Goal: Information Seeking & Learning: Get advice/opinions

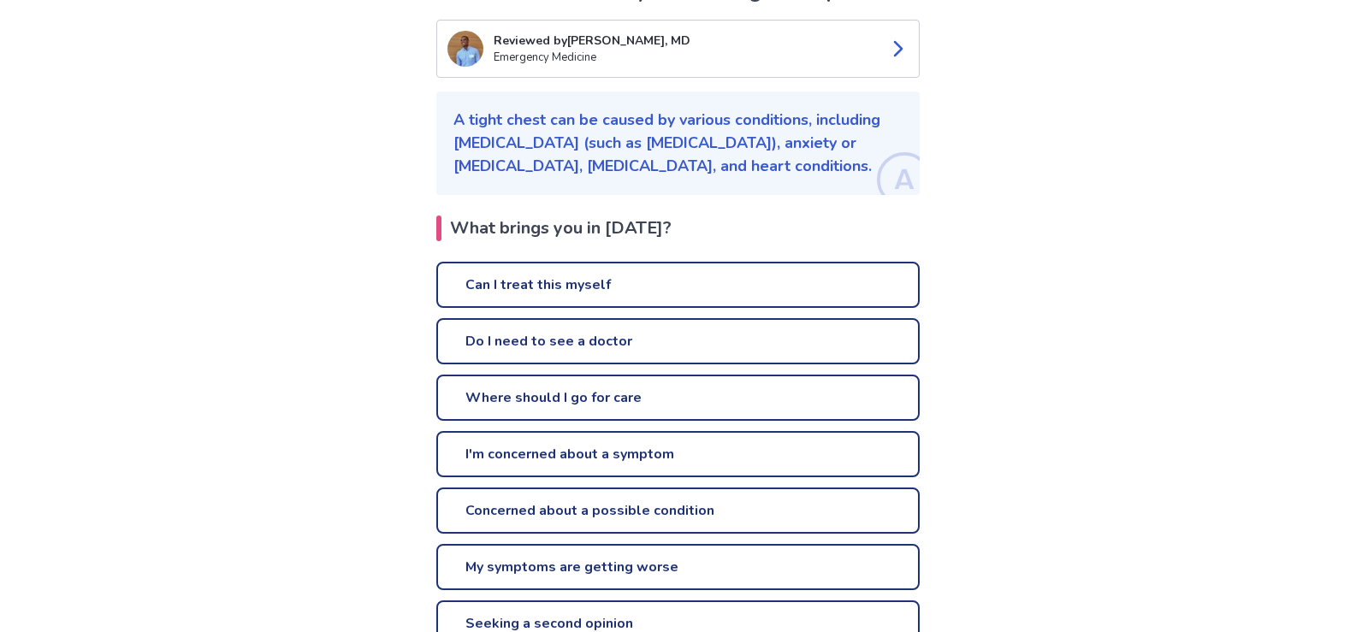
scroll to position [171, 0]
click at [649, 350] on link "Do I need to see a doctor" at bounding box center [677, 340] width 483 height 46
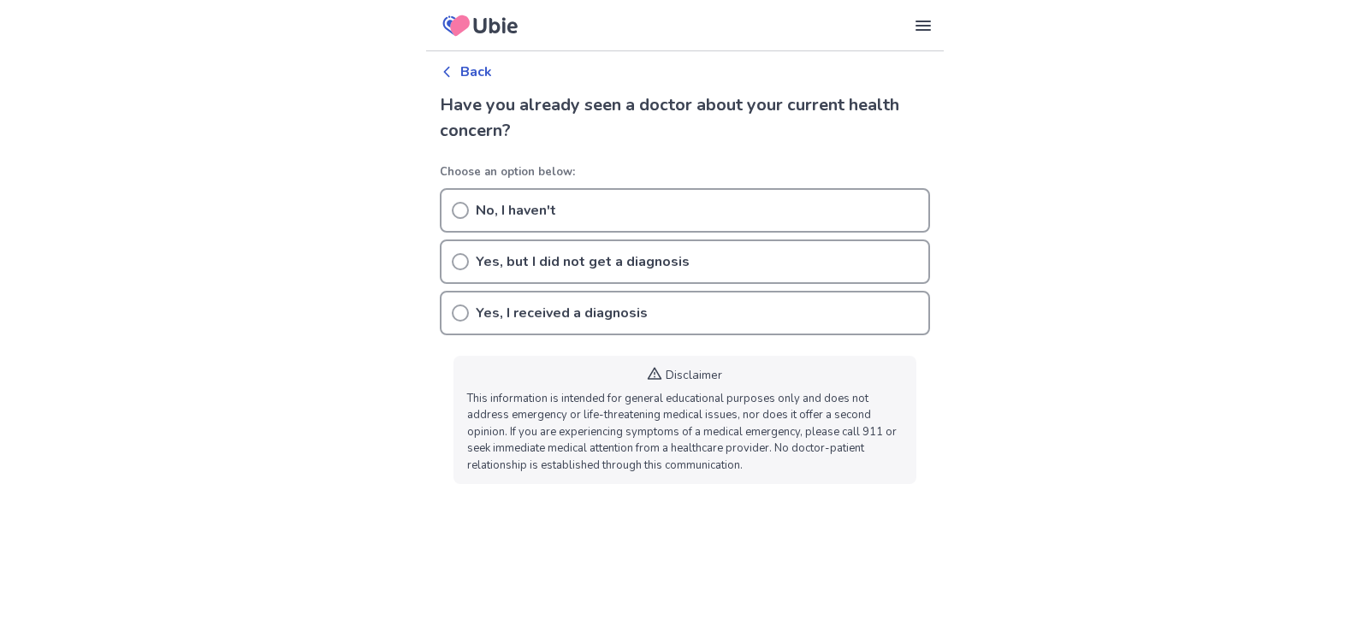
click at [460, 213] on icon at bounding box center [460, 210] width 17 height 17
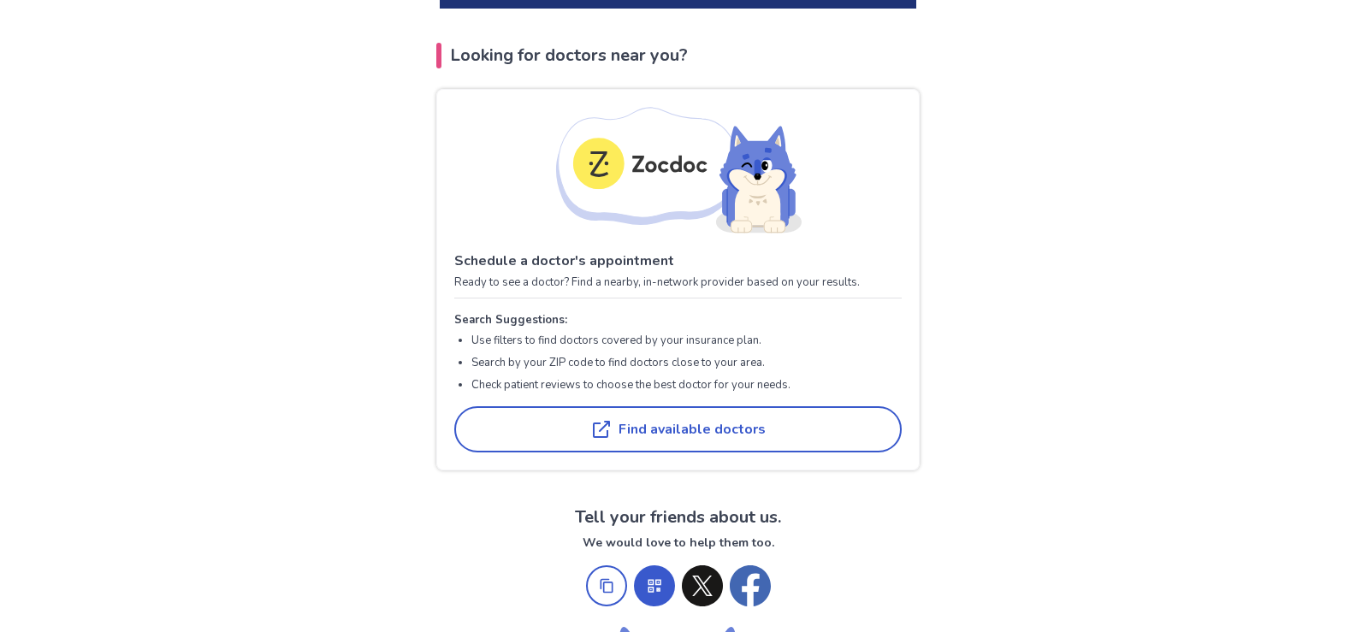
scroll to position [770, 0]
